Goal: Check status

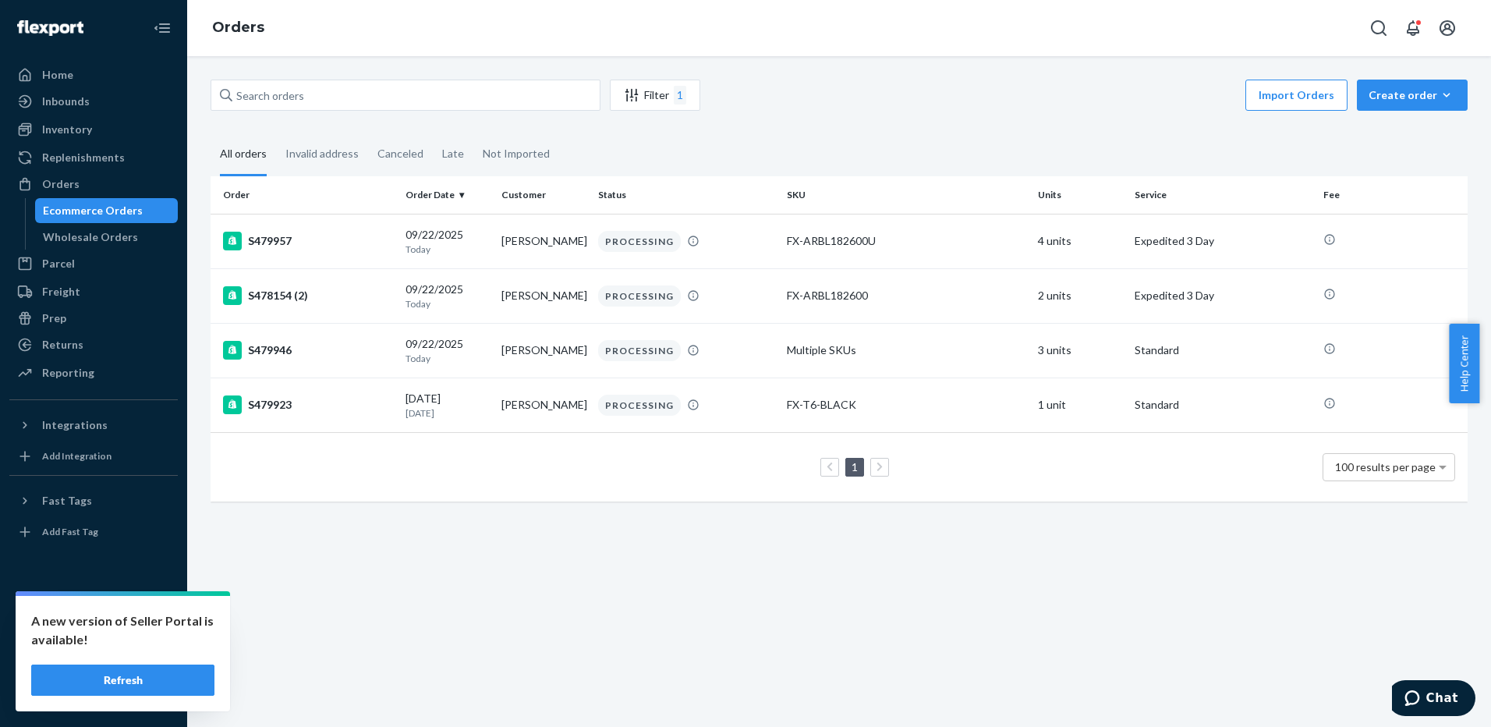
click at [147, 676] on button "Refresh" at bounding box center [122, 679] width 183 height 31
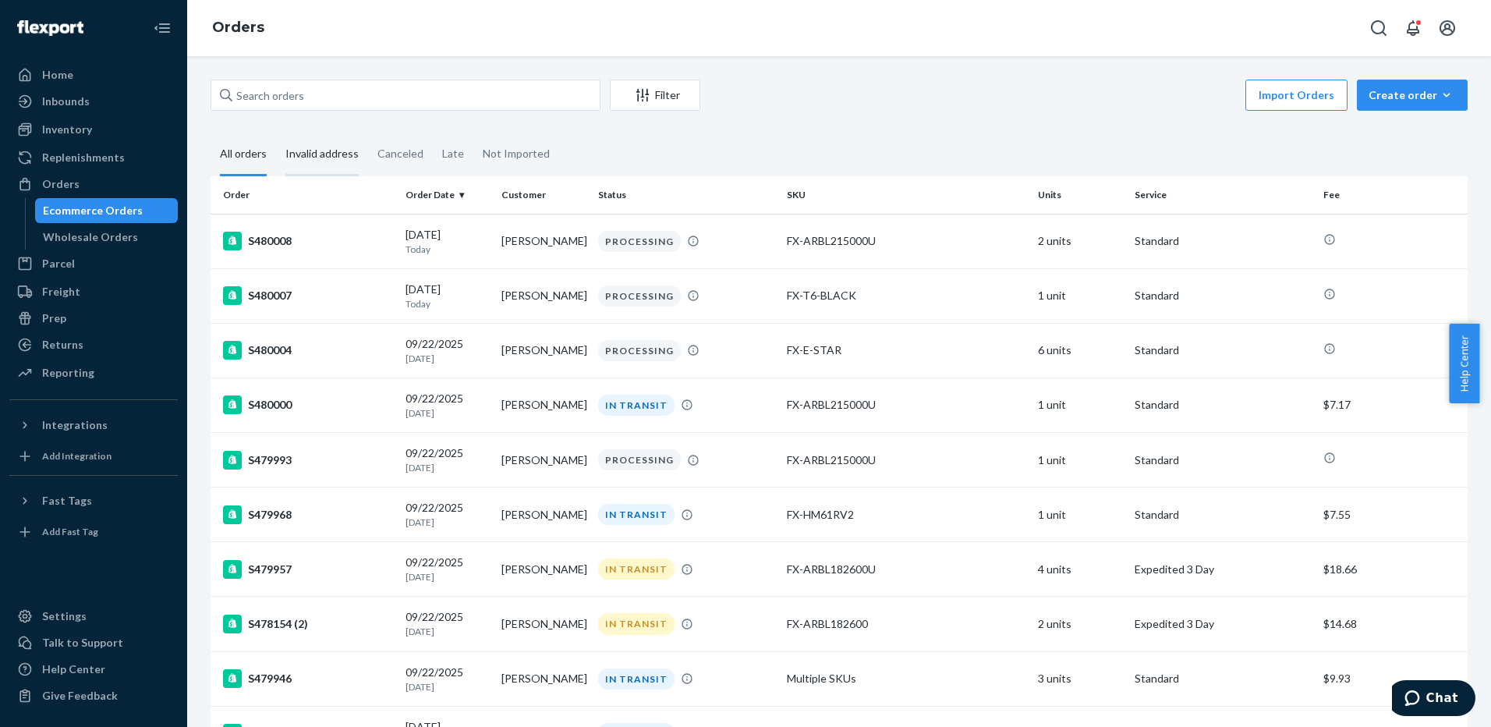
click at [302, 163] on div "Invalid address" at bounding box center [321, 154] width 73 height 43
click at [276, 133] on input "Invalid address" at bounding box center [276, 133] width 0 height 0
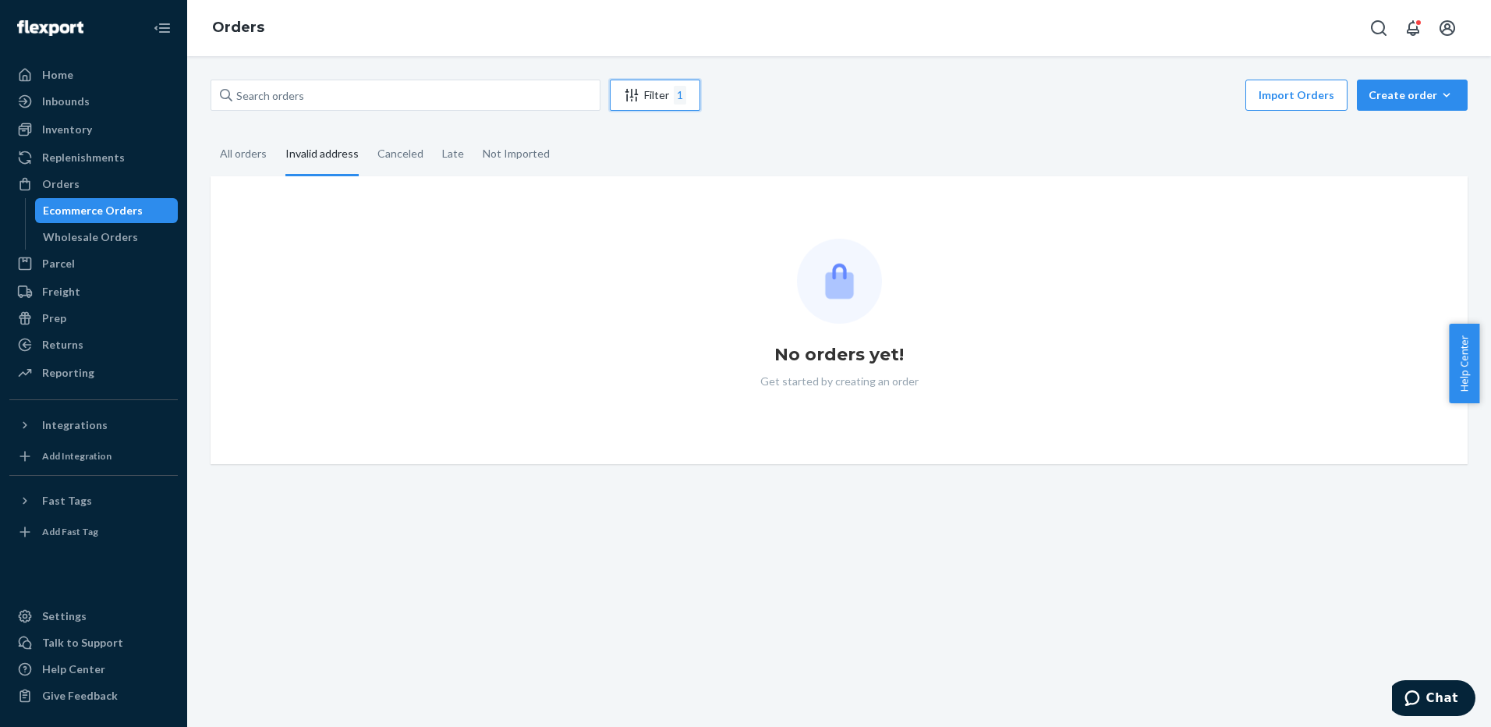
click at [643, 90] on div "Filter 1" at bounding box center [654, 95] width 89 height 19
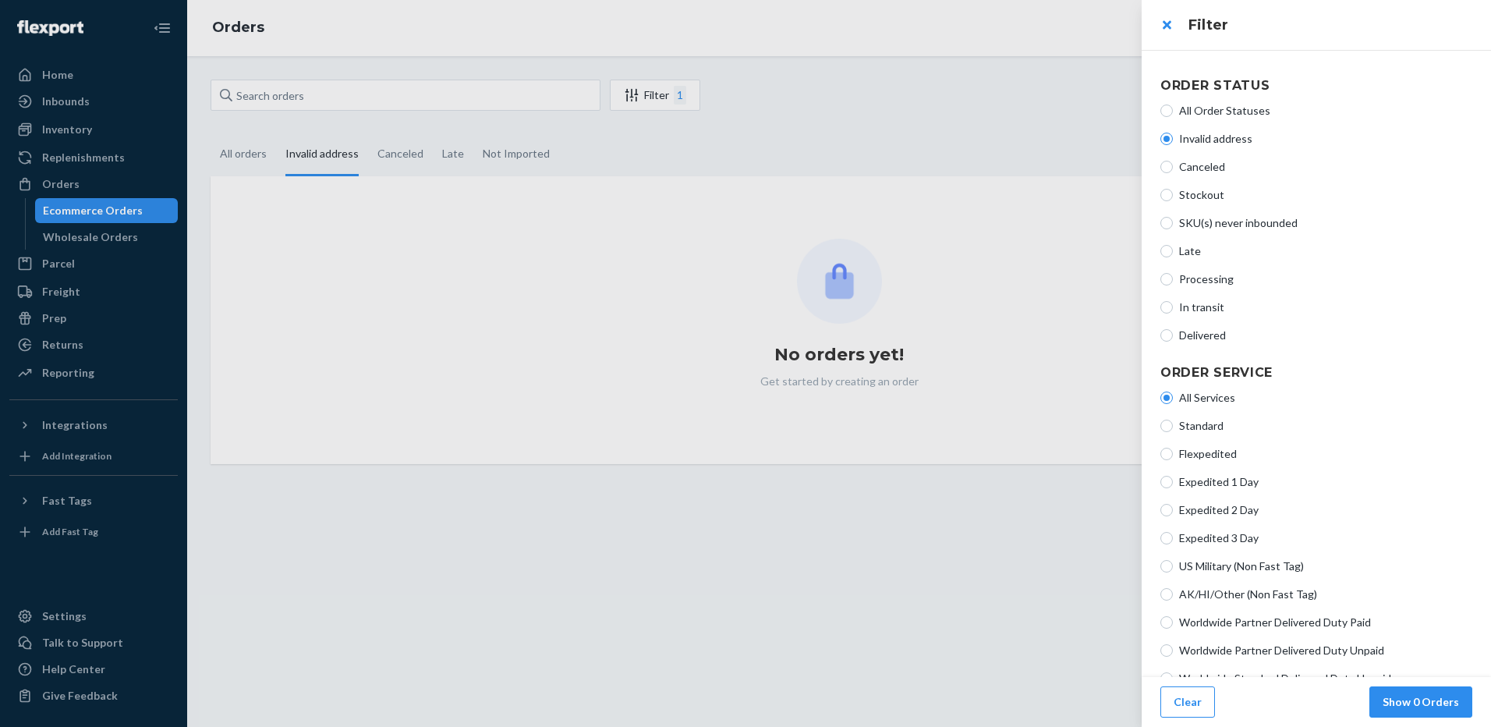
click at [1201, 275] on span "Processing" at bounding box center [1325, 279] width 293 height 16
click at [1173, 275] on input "Processing" at bounding box center [1166, 279] width 12 height 12
radio input "true"
radio input "false"
click at [1417, 704] on button "Show 4 Orders" at bounding box center [1420, 701] width 103 height 31
